Goal: Transaction & Acquisition: Purchase product/service

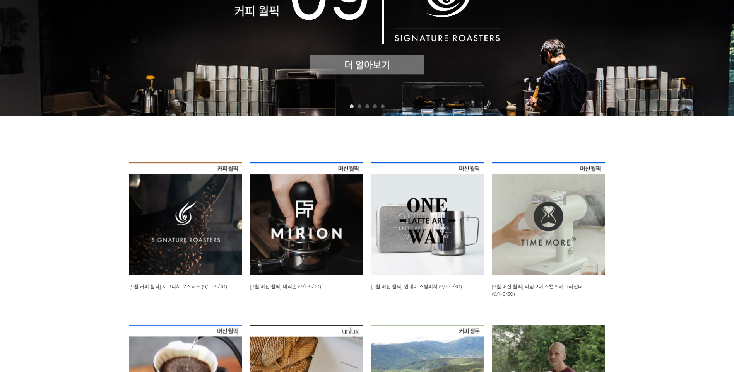
scroll to position [193, 0]
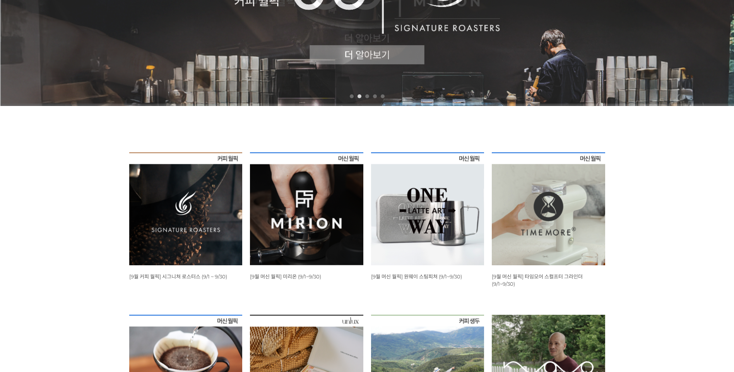
click at [197, 217] on img at bounding box center [185, 208] width 113 height 113
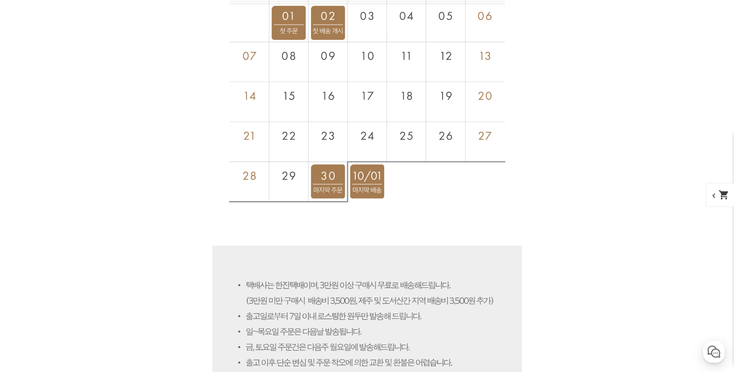
scroll to position [2553, 0]
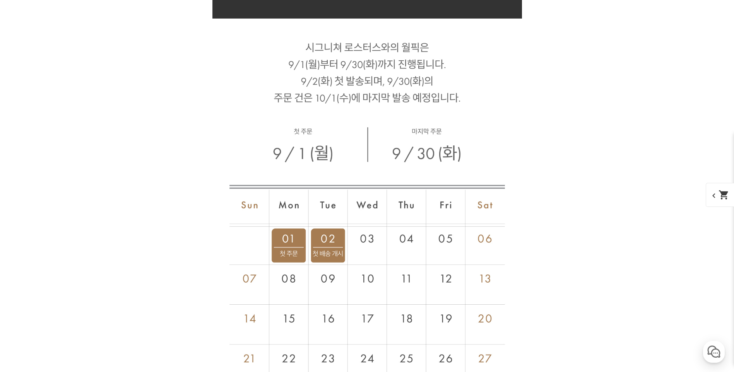
scroll to position [2901, 0]
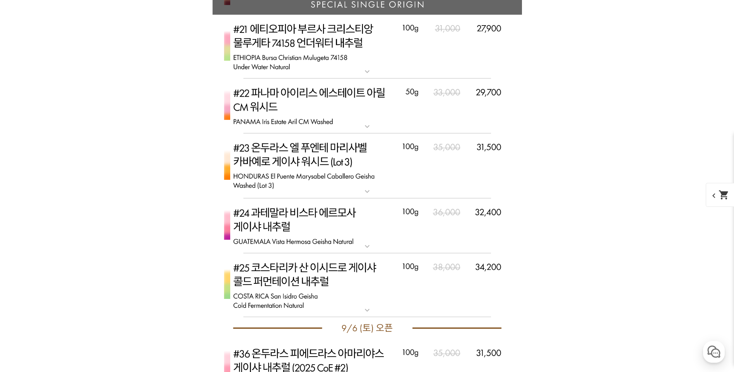
scroll to position [2862, 0]
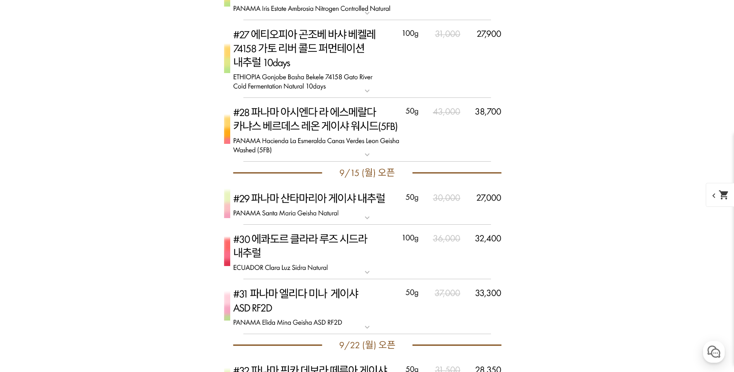
scroll to position [2978, 0]
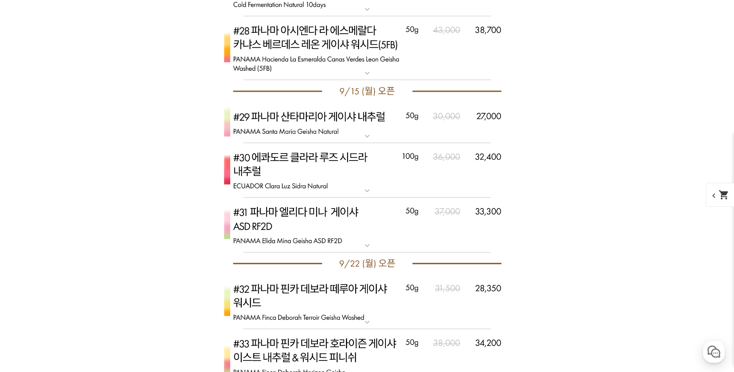
scroll to position [3094, 0]
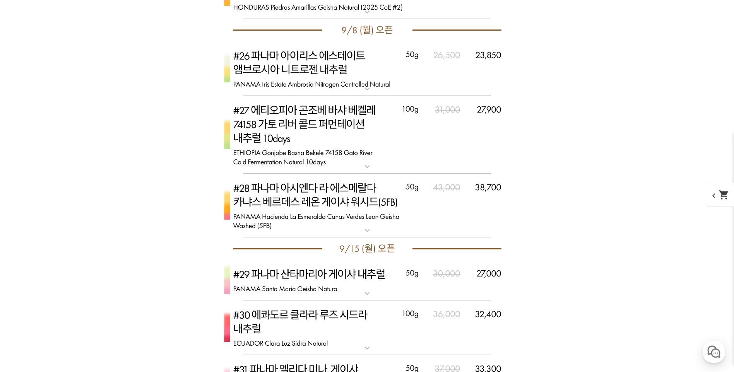
scroll to position [3326, 0]
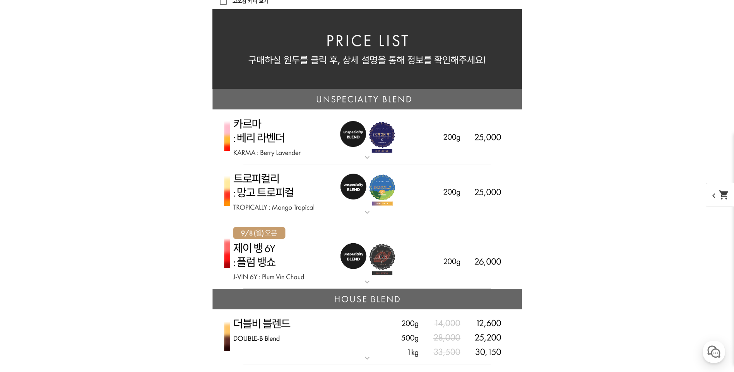
scroll to position [1779, 0]
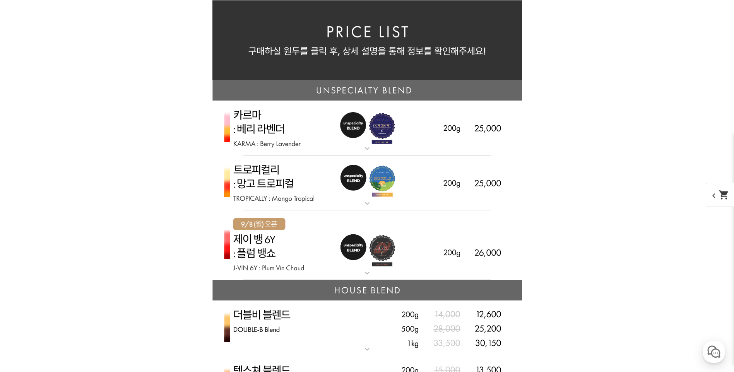
click at [250, 237] on img at bounding box center [366, 245] width 309 height 70
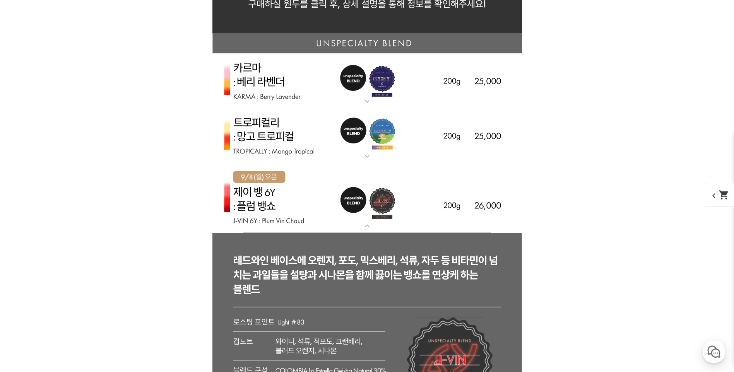
scroll to position [1818, 0]
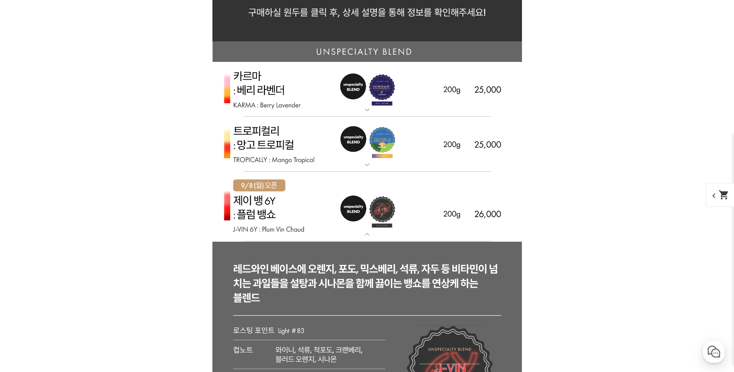
click at [249, 197] on img at bounding box center [366, 207] width 309 height 70
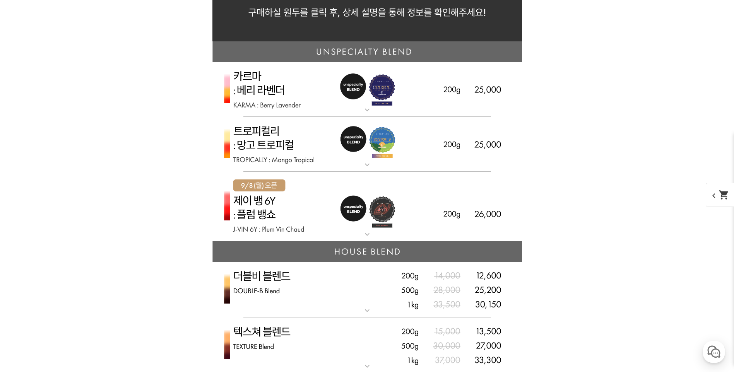
scroll to position [1895, 0]
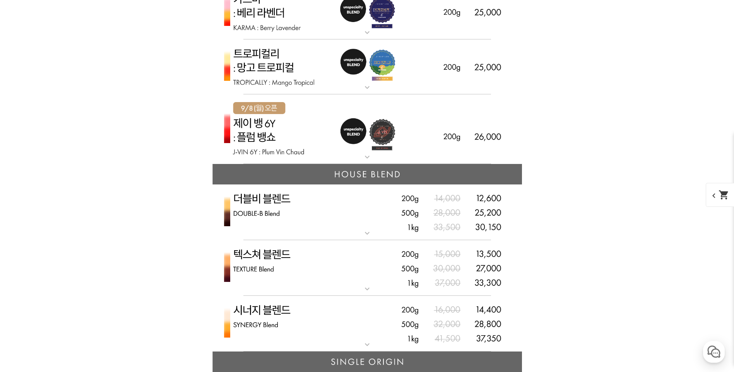
click at [290, 63] on img at bounding box center [366, 66] width 309 height 55
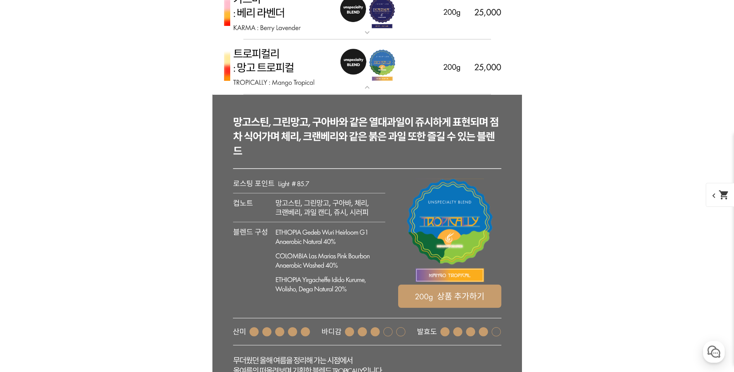
click at [290, 63] on img at bounding box center [366, 66] width 309 height 55
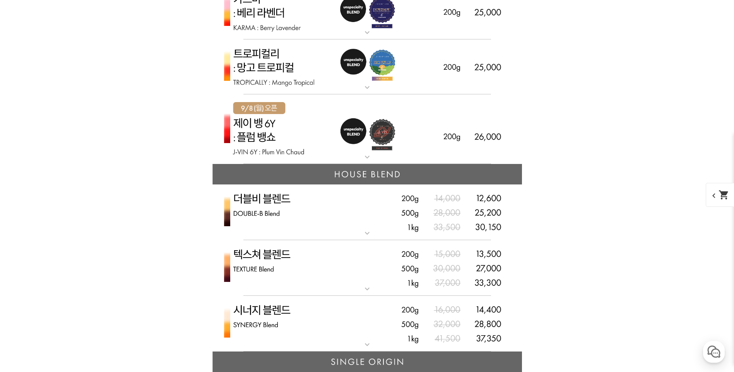
click at [274, 255] on img at bounding box center [366, 268] width 309 height 56
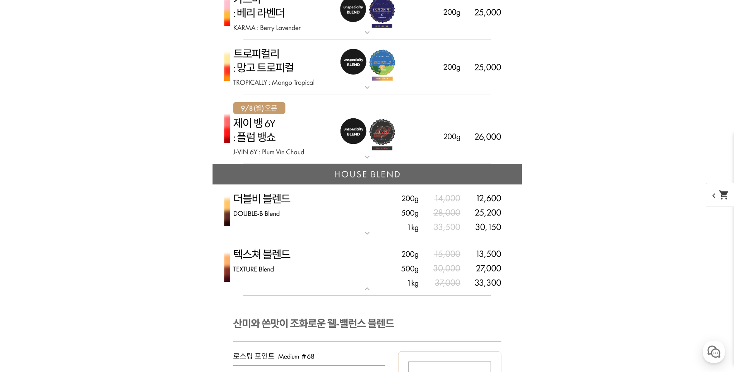
click at [274, 255] on img at bounding box center [366, 268] width 309 height 56
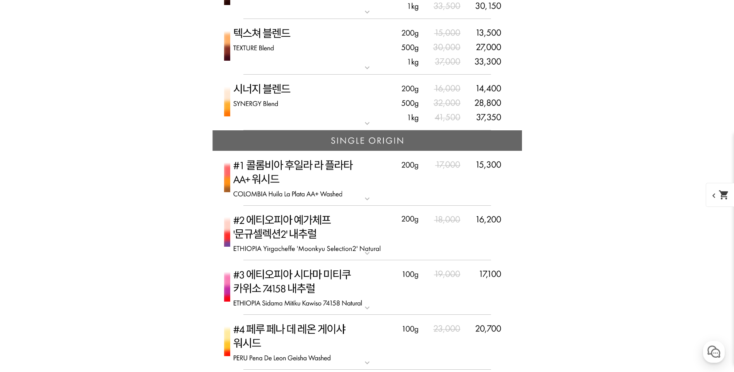
scroll to position [2127, 0]
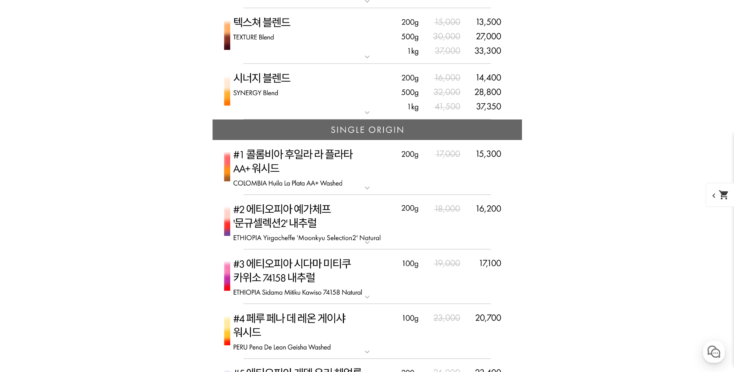
click at [341, 164] on img at bounding box center [366, 167] width 309 height 55
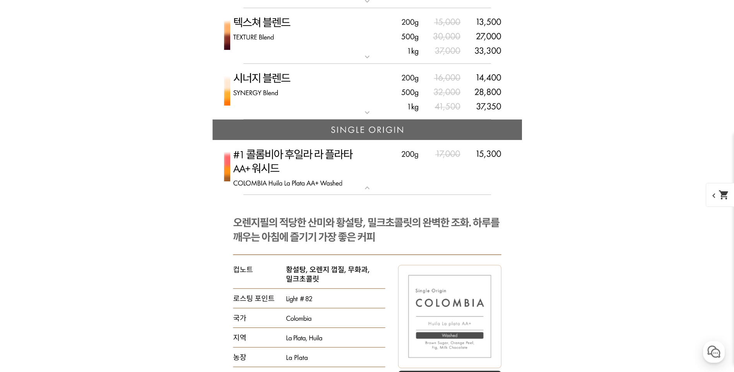
click at [341, 155] on img at bounding box center [366, 167] width 309 height 55
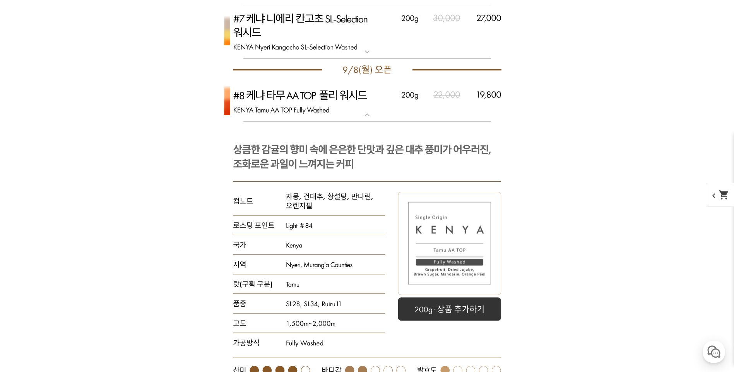
scroll to position [0, 0]
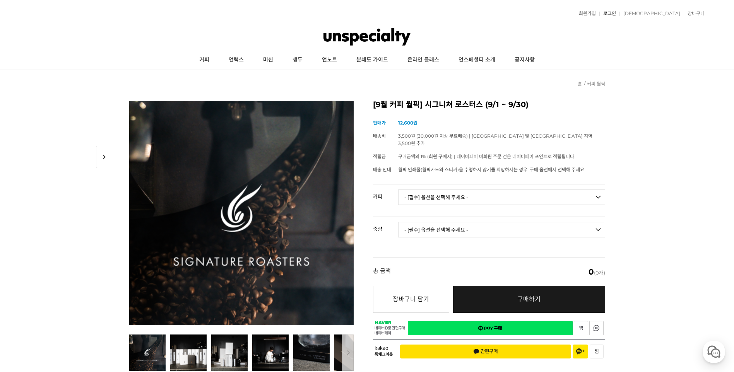
click at [616, 12] on link "로그인" at bounding box center [607, 13] width 17 height 5
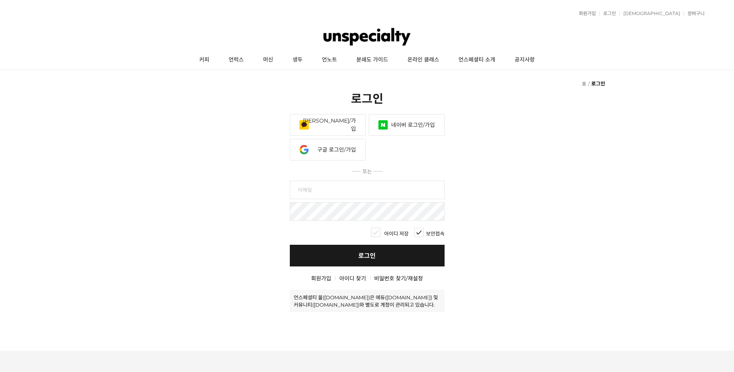
click at [418, 125] on link "네이버 로그인/가입" at bounding box center [407, 125] width 76 height 22
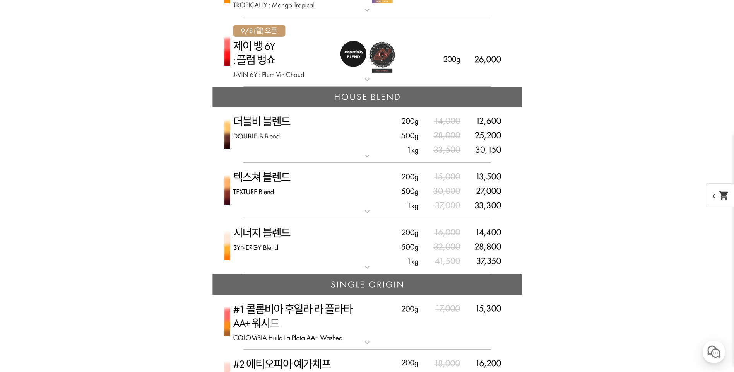
scroll to position [1856, 0]
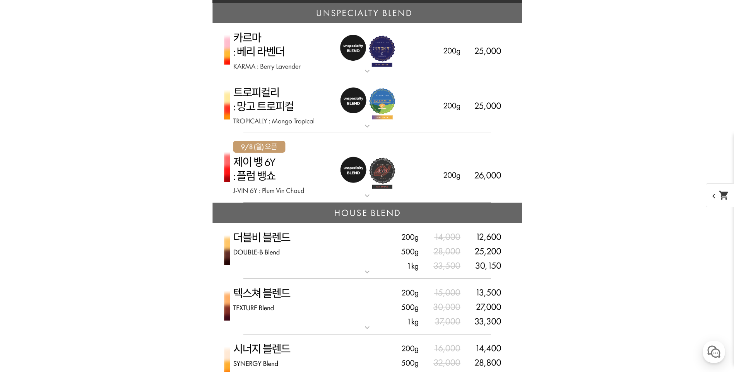
click at [345, 180] on img at bounding box center [366, 168] width 309 height 70
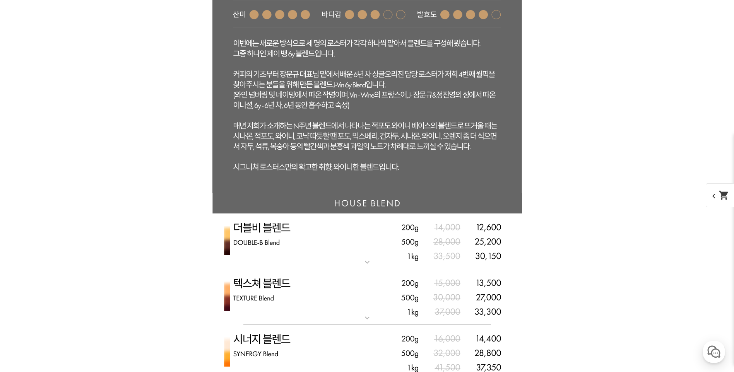
scroll to position [2437, 0]
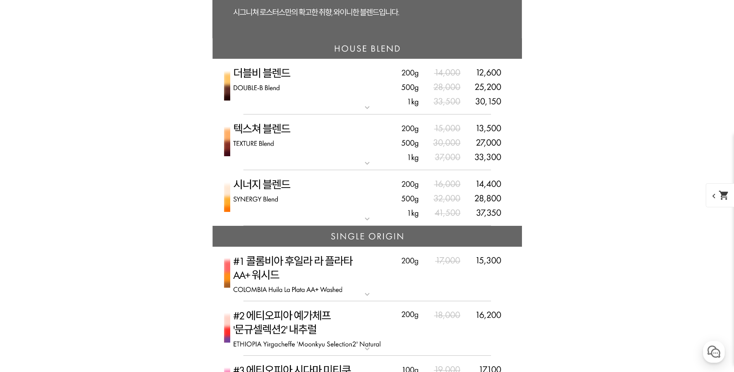
click at [314, 189] on img at bounding box center [366, 198] width 309 height 56
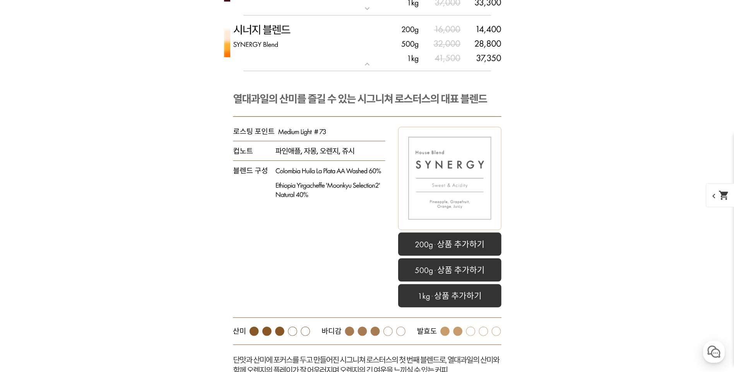
scroll to position [2707, 0]
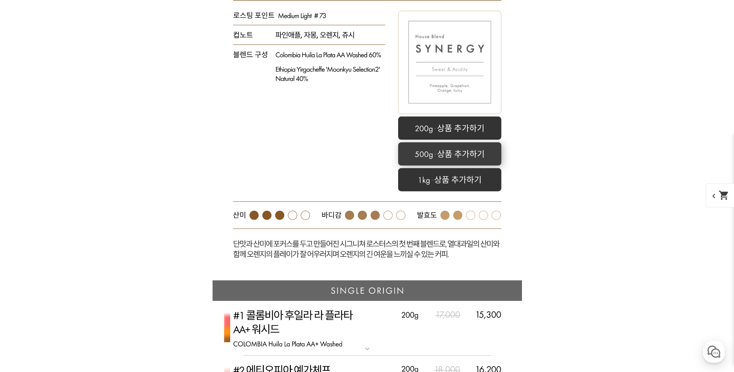
click at [427, 154] on rect at bounding box center [449, 153] width 103 height 23
select select "시너지 블렌드"
select select "500g"
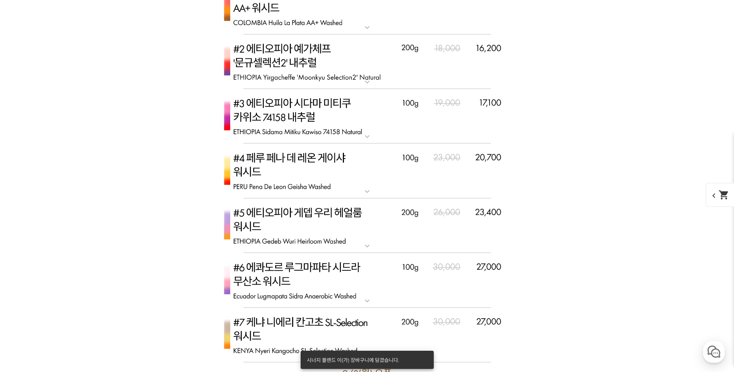
scroll to position [3171, 0]
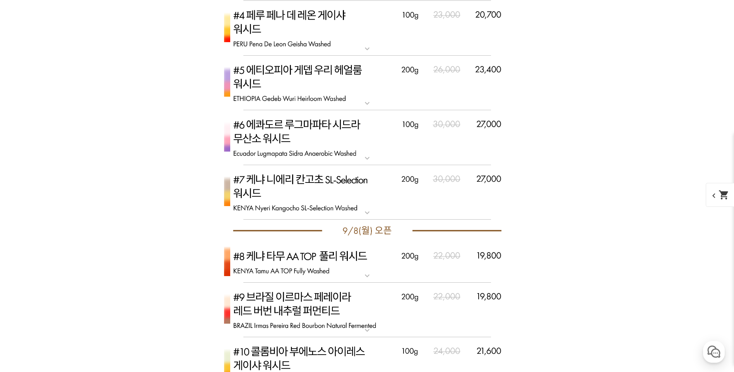
click at [317, 258] on img at bounding box center [366, 262] width 309 height 41
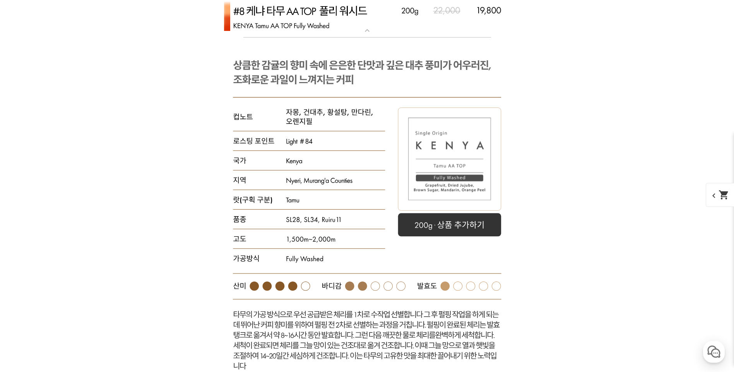
scroll to position [3442, 0]
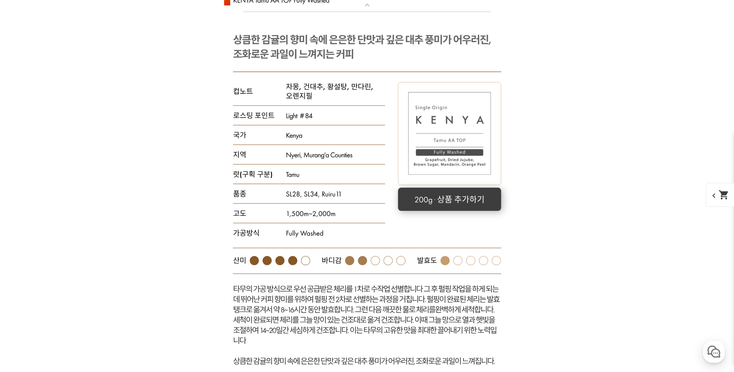
click at [443, 202] on rect at bounding box center [449, 199] width 103 height 23
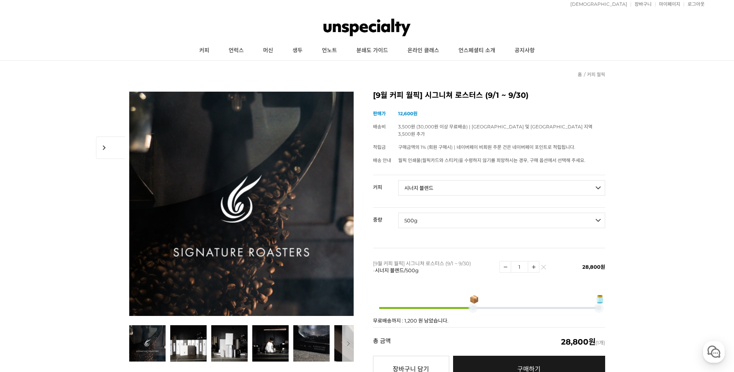
scroll to position [0, 0]
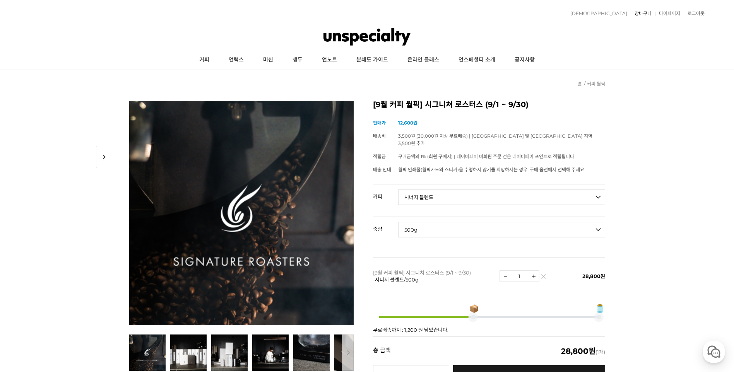
click at [637, 14] on link "장바구니" at bounding box center [640, 13] width 21 height 5
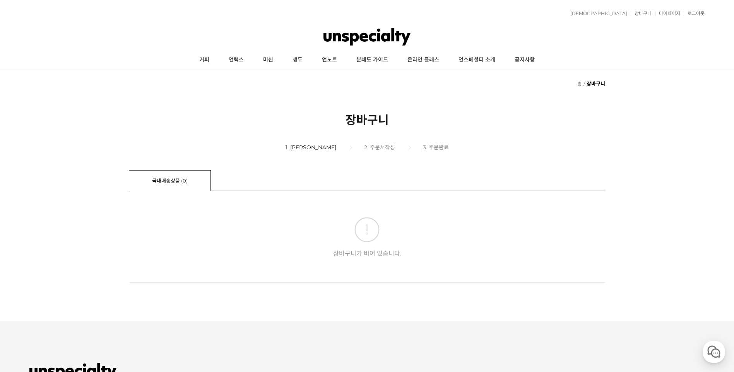
click at [377, 39] on img at bounding box center [366, 36] width 87 height 23
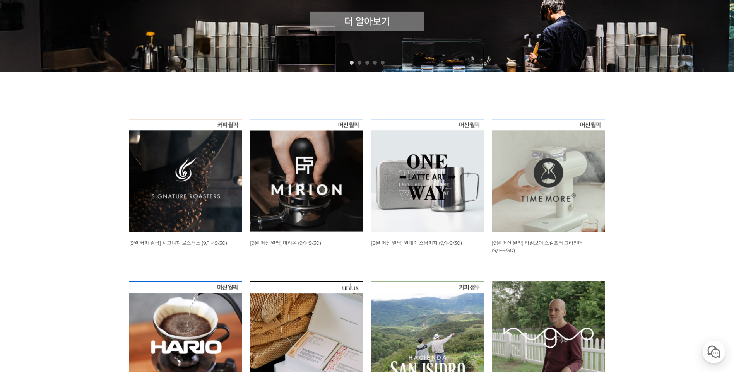
scroll to position [348, 0]
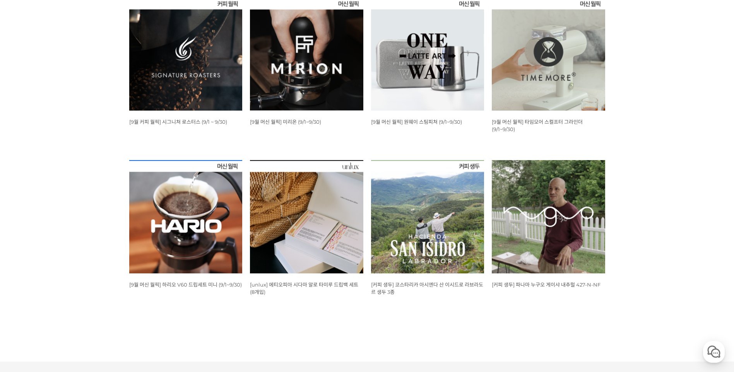
click at [459, 58] on img at bounding box center [427, 54] width 113 height 113
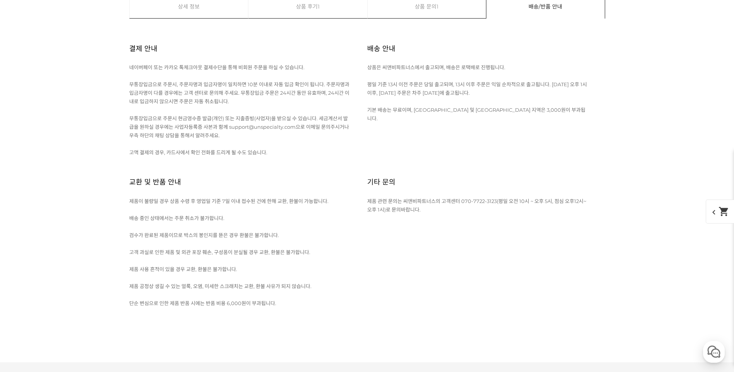
scroll to position [5487, 0]
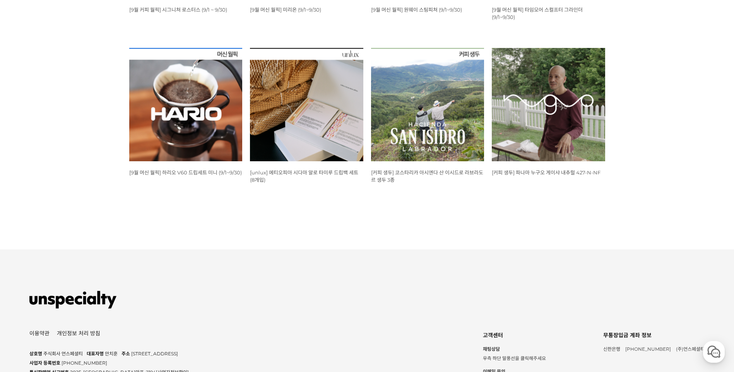
scroll to position [267, 0]
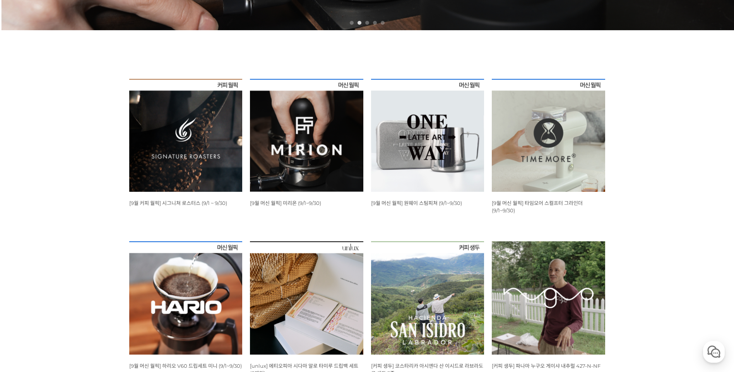
click at [677, 162] on div "뒤로가기 1 2 3 4 5 WISH ADD OPTION 상품명 : [9월 커피 월픽] 시그니쳐 로스터스 (9/1 ~ 9/30) 판매가 : 12…" at bounding box center [367, 103] width 734 height 601
